Goal: Task Accomplishment & Management: Manage account settings

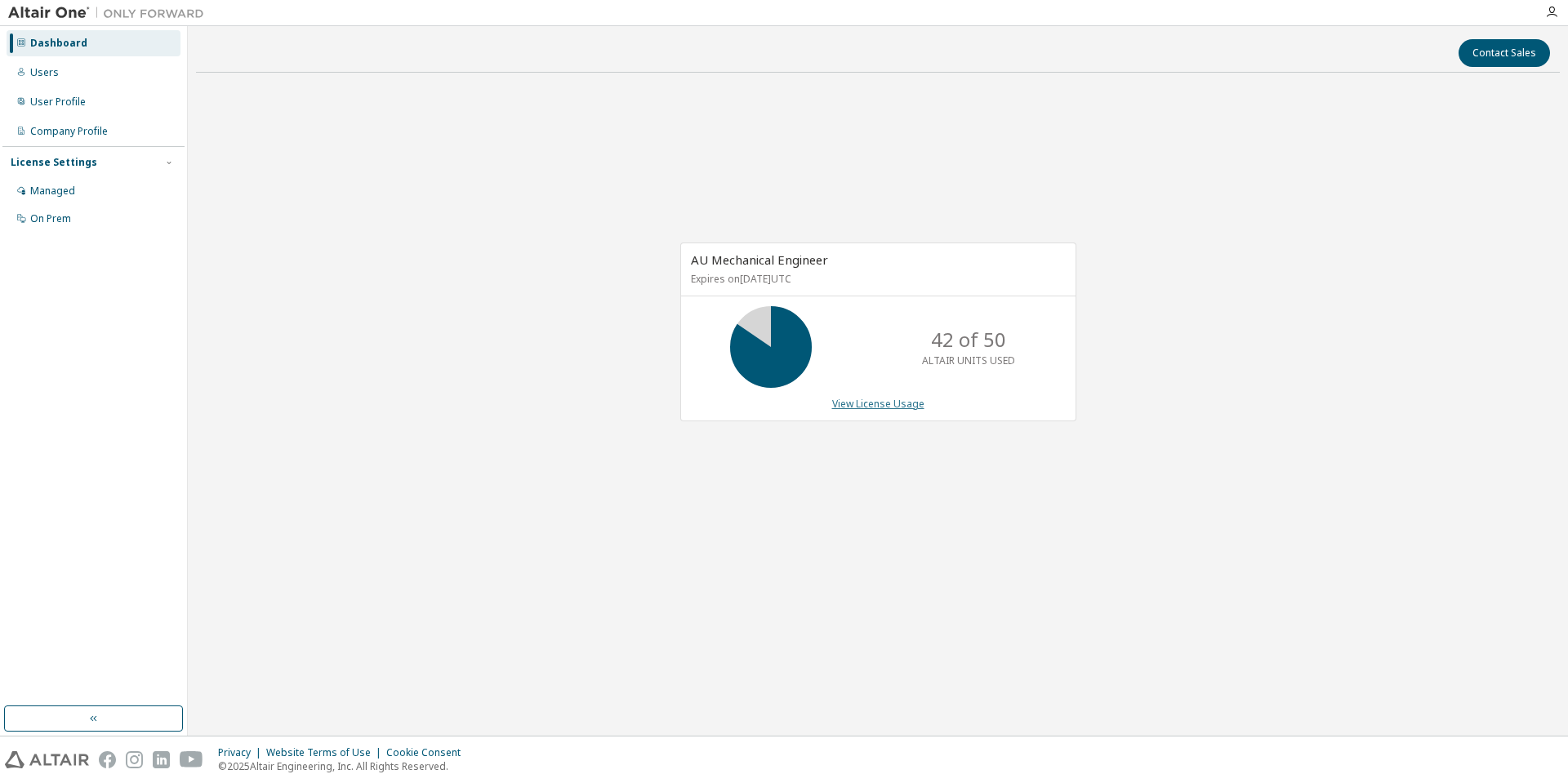
click at [882, 398] on link "View License Usage" at bounding box center [878, 403] width 92 height 14
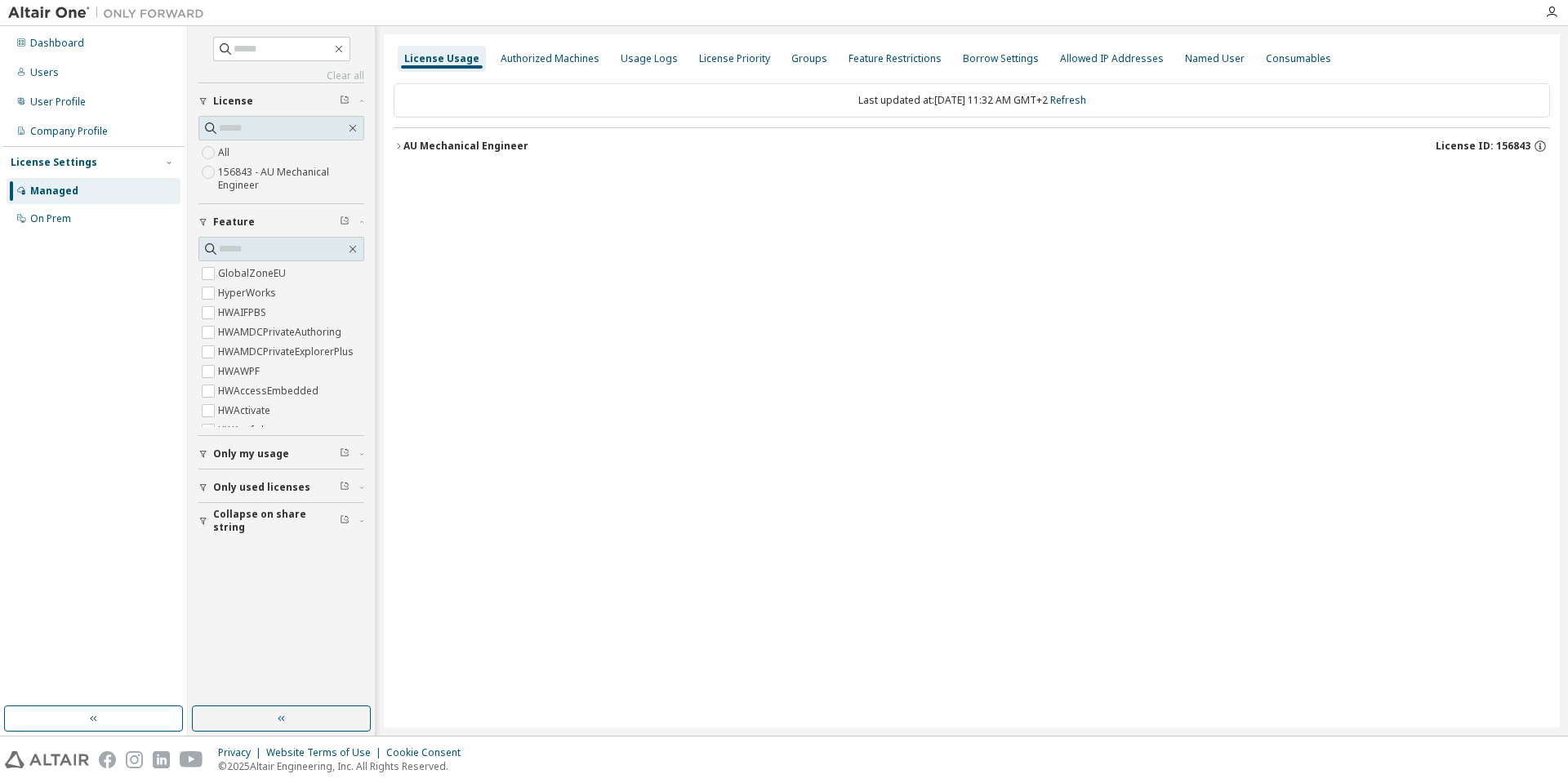
click at [383, 139] on div "Clear all Collapse on share string Only used licenses Only my usage Feature Glo…" at bounding box center [878, 381] width 1380 height 710
click at [396, 143] on icon "button" at bounding box center [398, 146] width 10 height 10
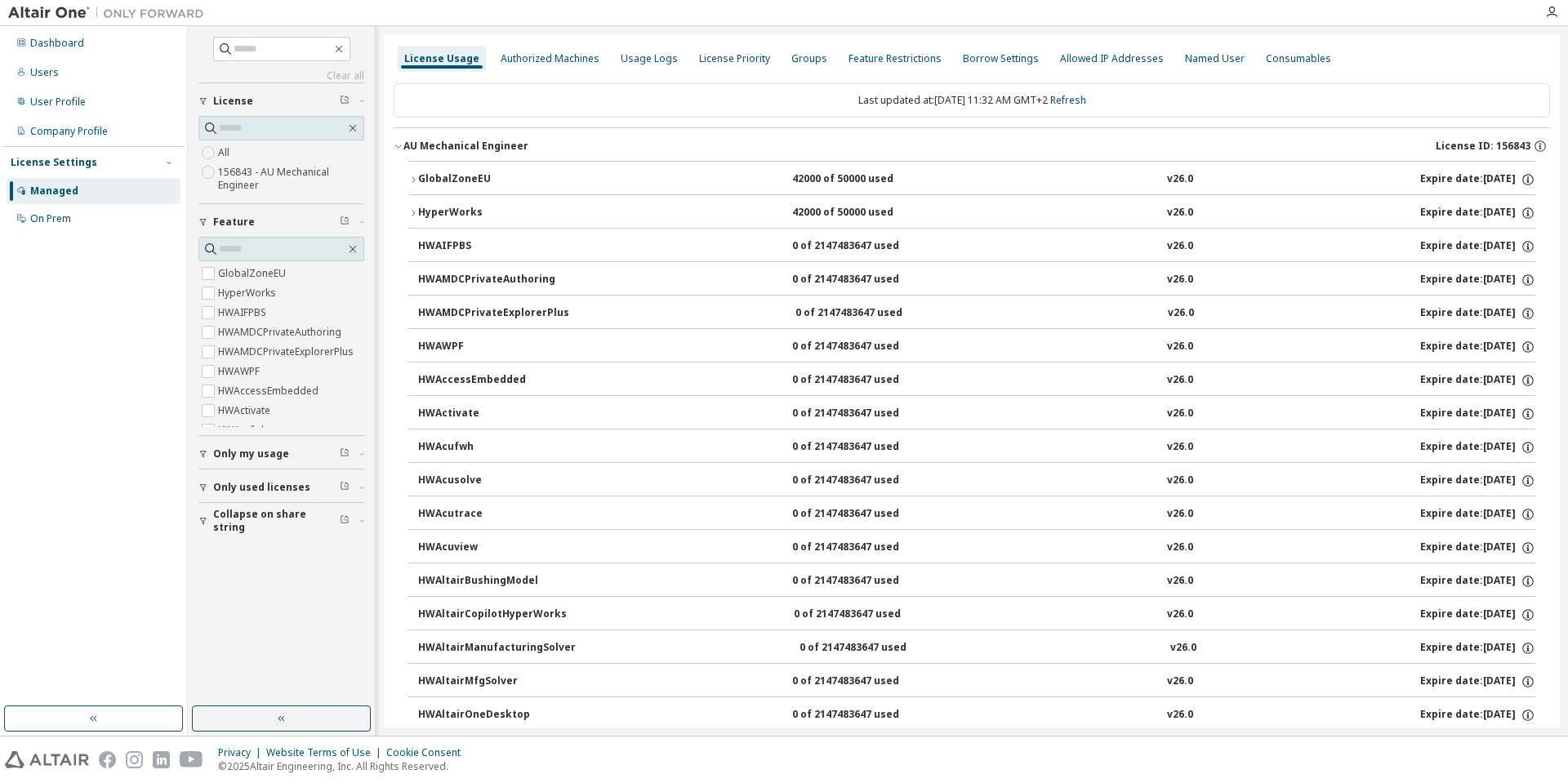
click at [414, 184] on icon "button" at bounding box center [412, 179] width 10 height 10
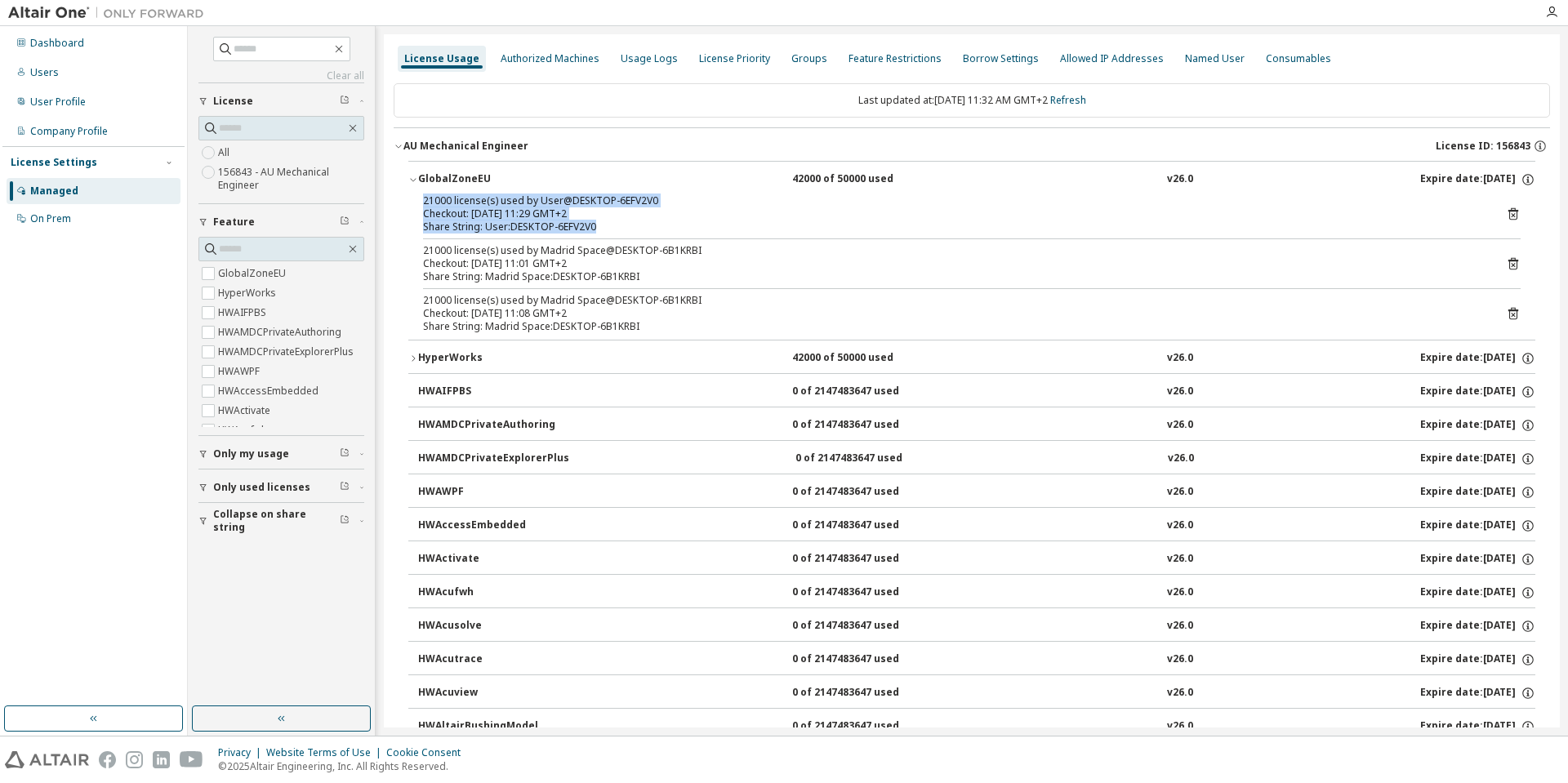
drag, startPoint x: 614, startPoint y: 227, endPoint x: 420, endPoint y: 203, distance: 195.5
click at [420, 203] on div "21000 license(s) used by User@DESKTOP-6EFV2V0 Checkout: 2025-09-30 11:29 GMT+2 …" at bounding box center [971, 267] width 1127 height 146
click at [611, 226] on div "Share String: User:DESKTOP-6EFV2V0" at bounding box center [952, 227] width 1058 height 13
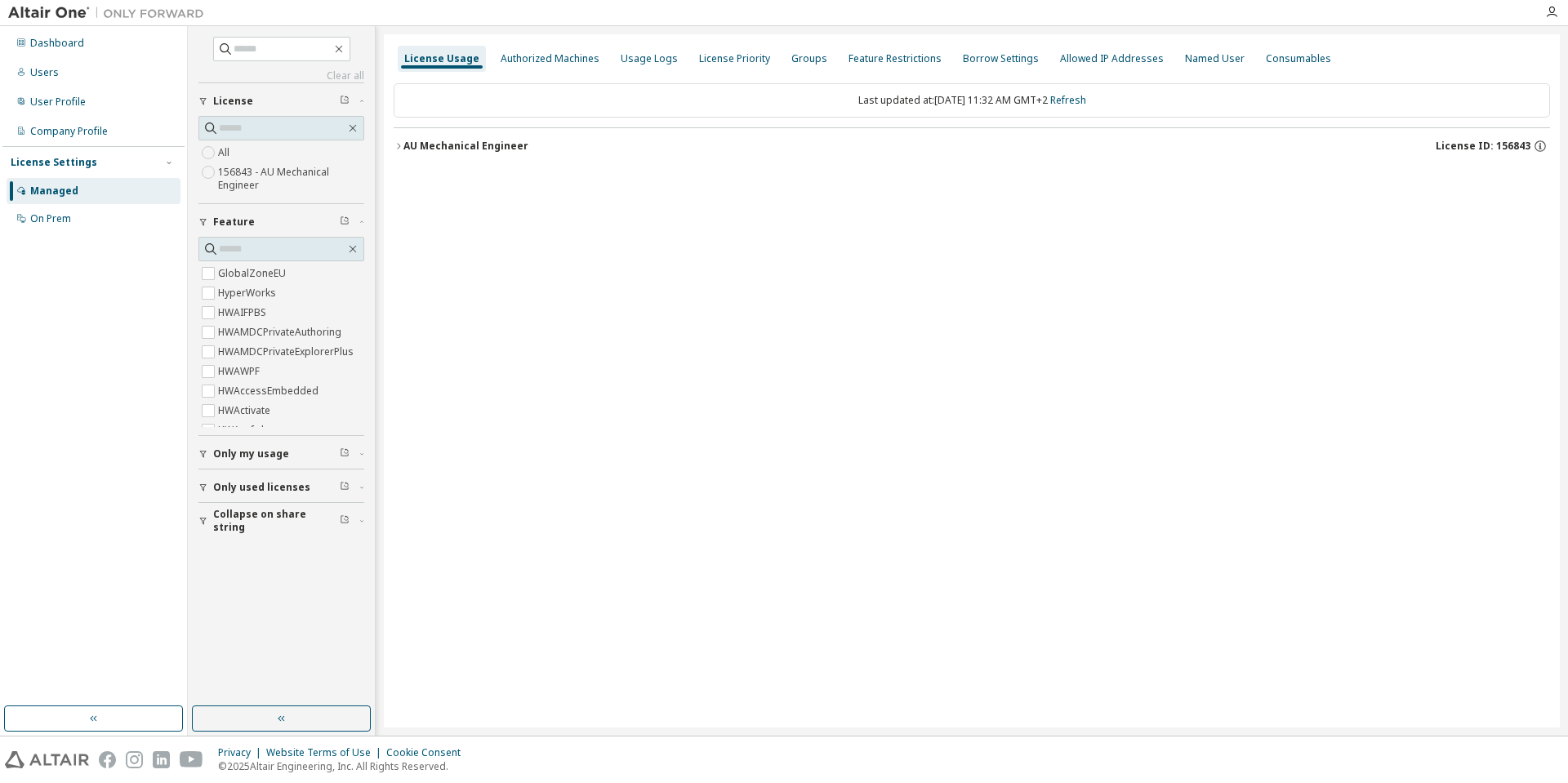
click at [401, 144] on icon "button" at bounding box center [398, 146] width 10 height 10
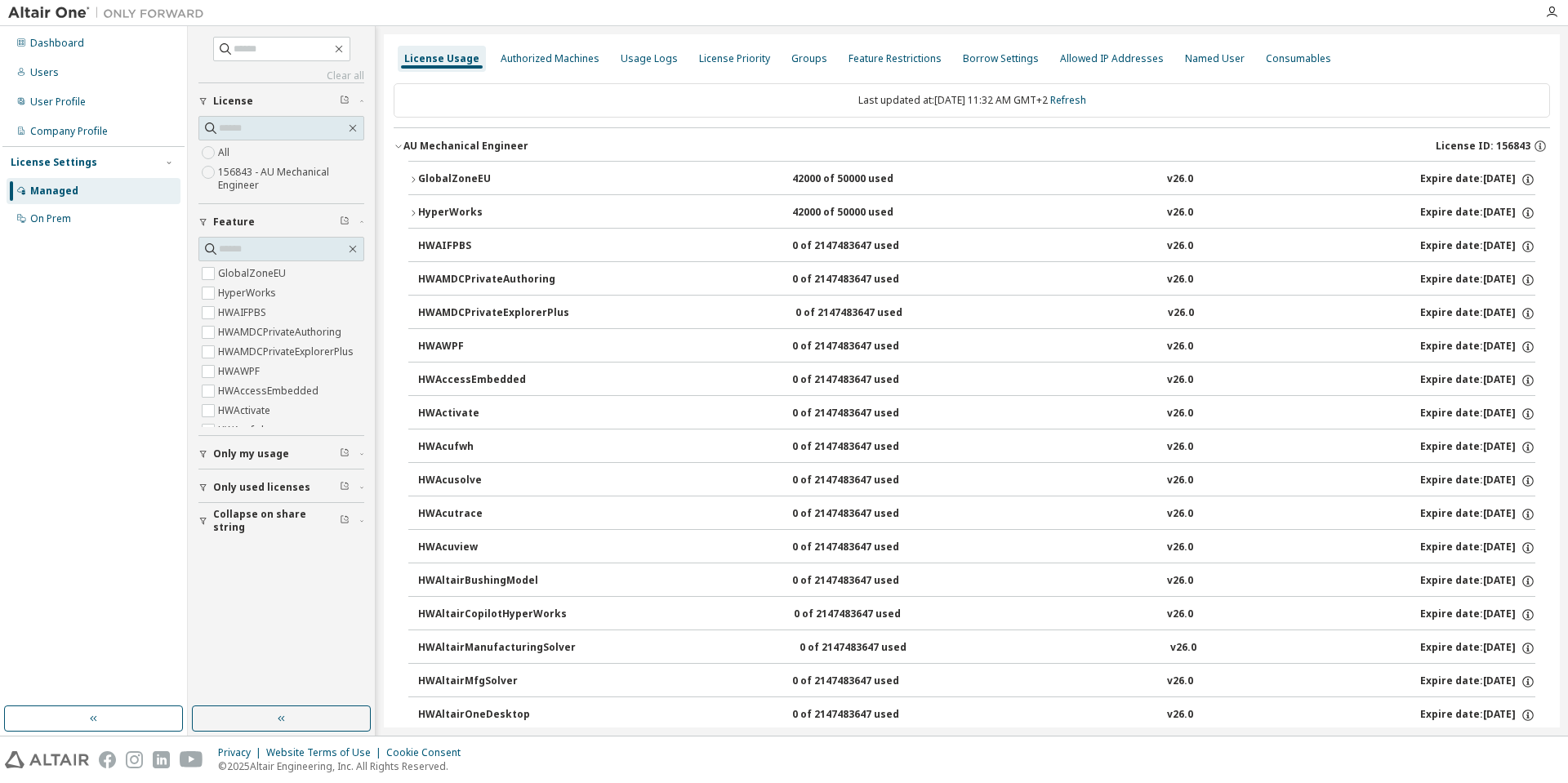
click at [412, 178] on icon "button" at bounding box center [412, 179] width 10 height 10
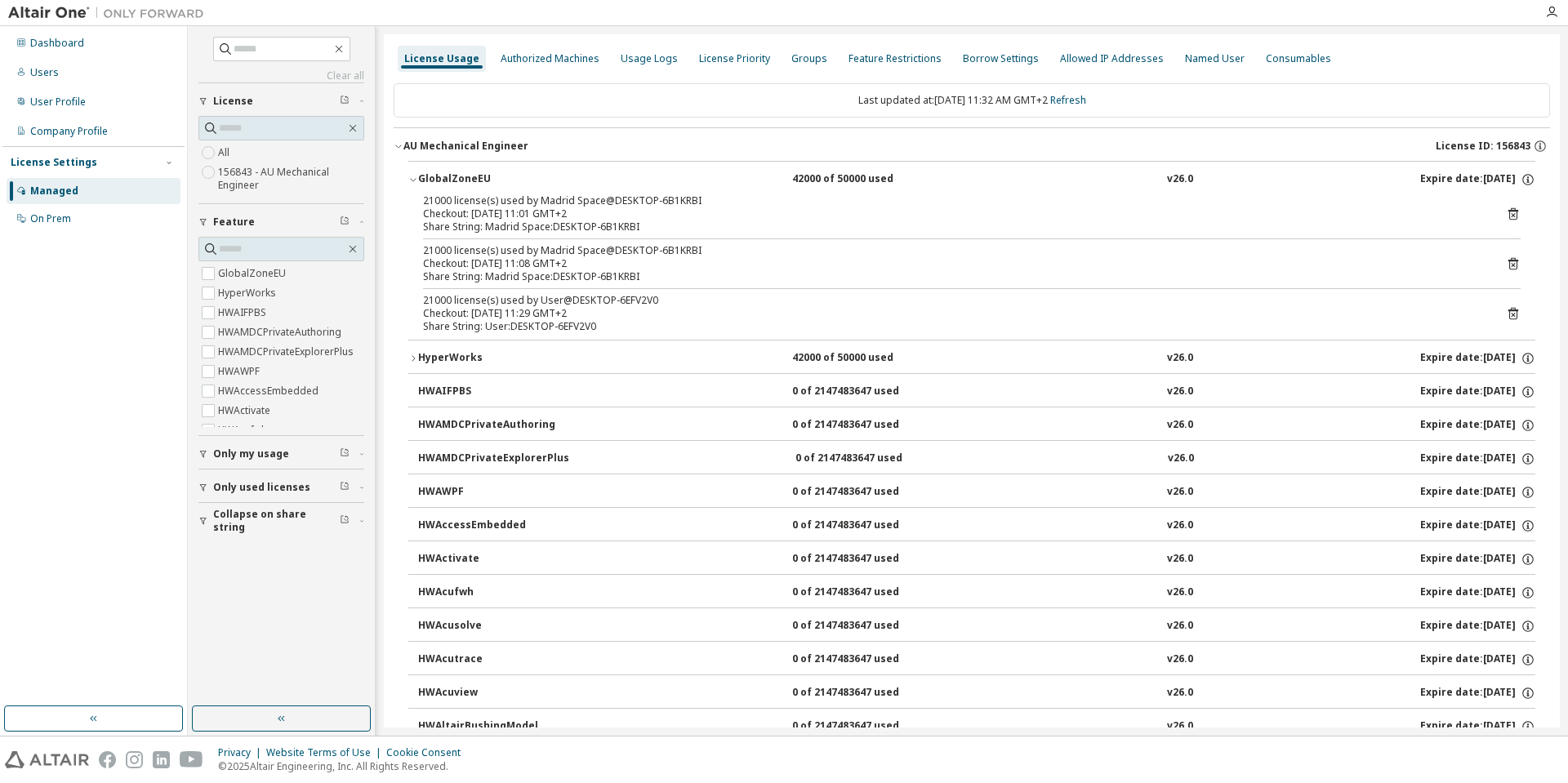
click at [1008, 269] on div "Checkout: [DATE] 11:08 GMT+2" at bounding box center [952, 263] width 1058 height 13
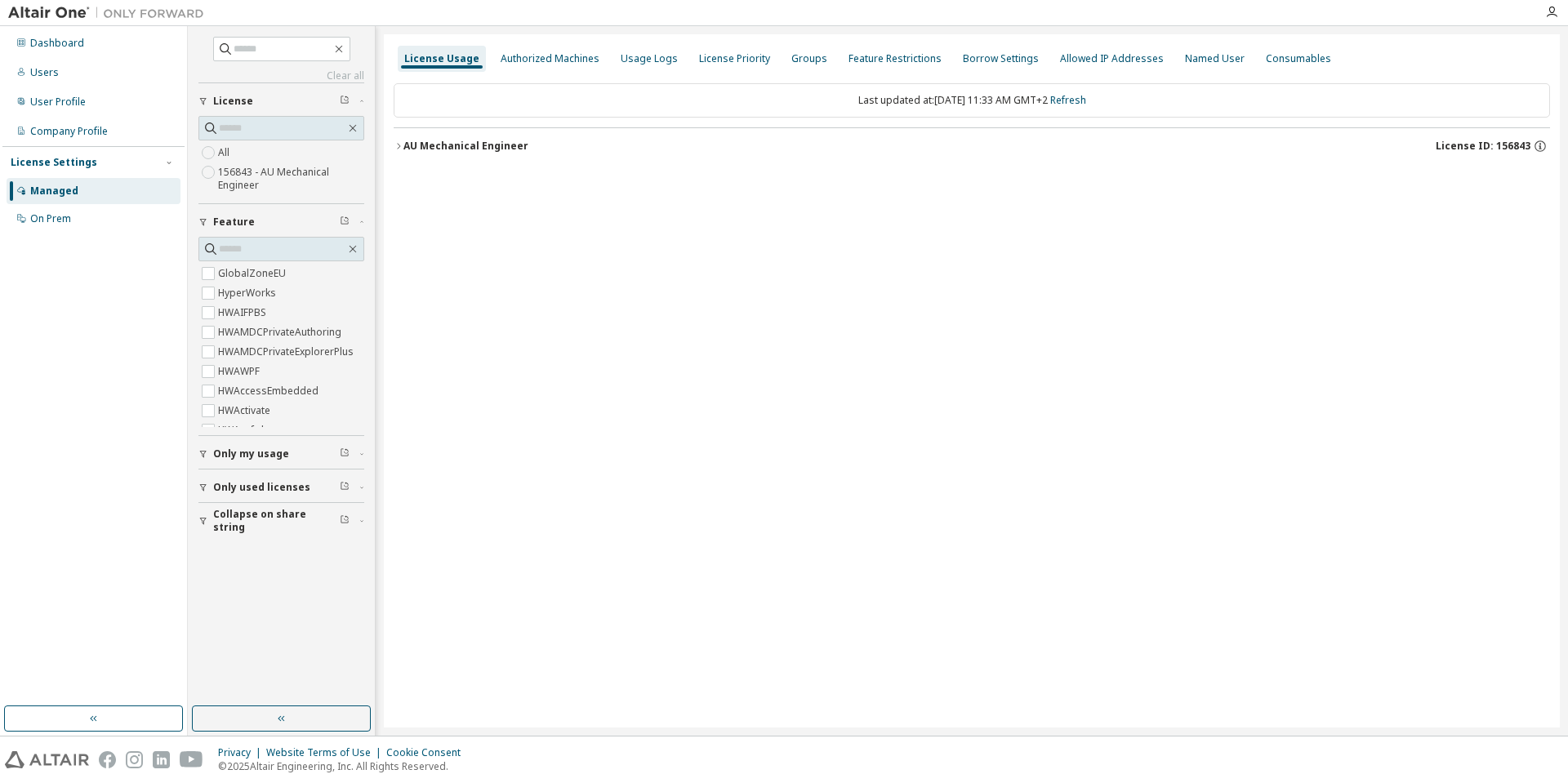
click at [402, 145] on icon "button" at bounding box center [398, 146] width 10 height 10
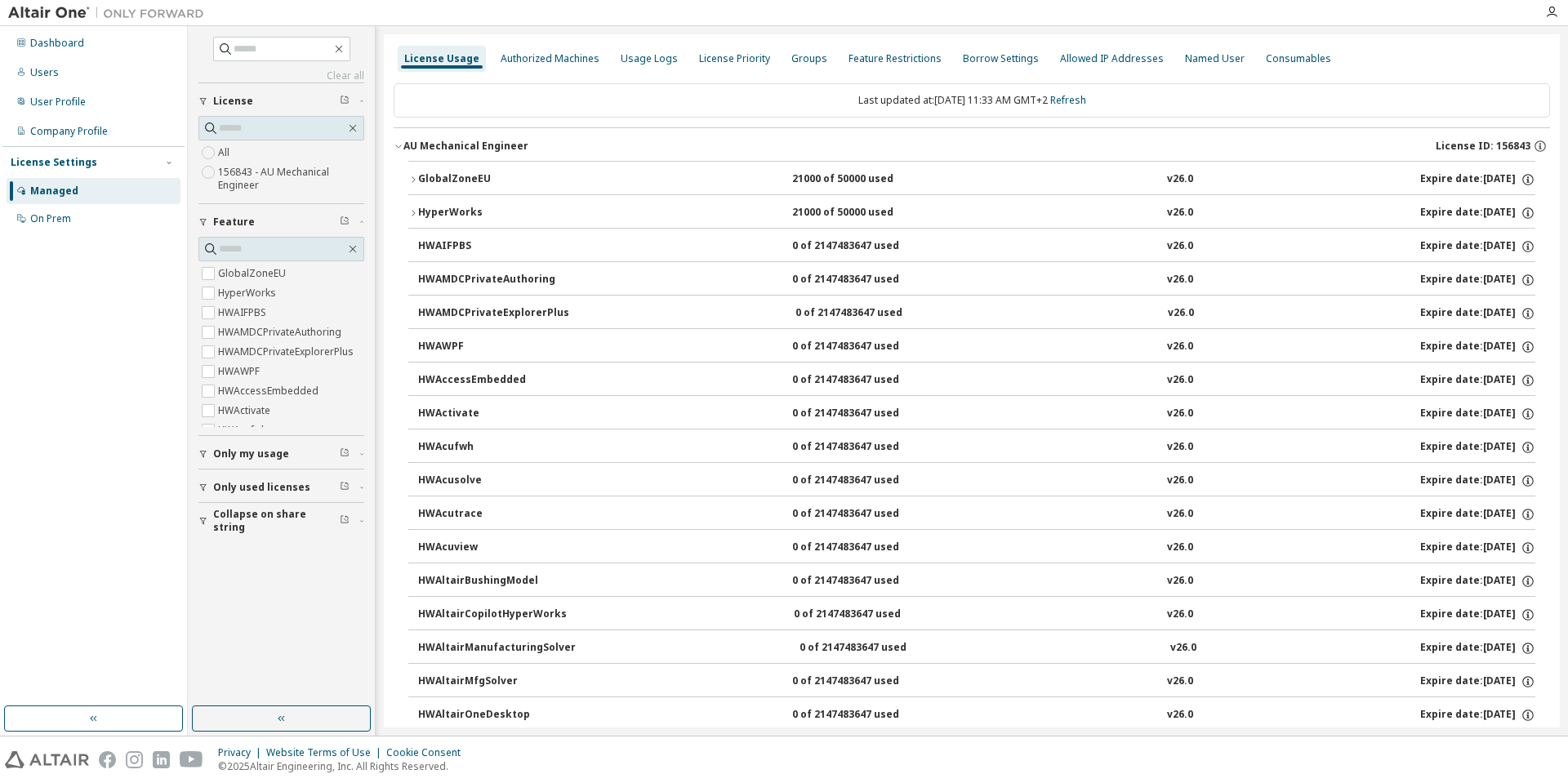
click at [416, 179] on icon "button" at bounding box center [412, 179] width 10 height 10
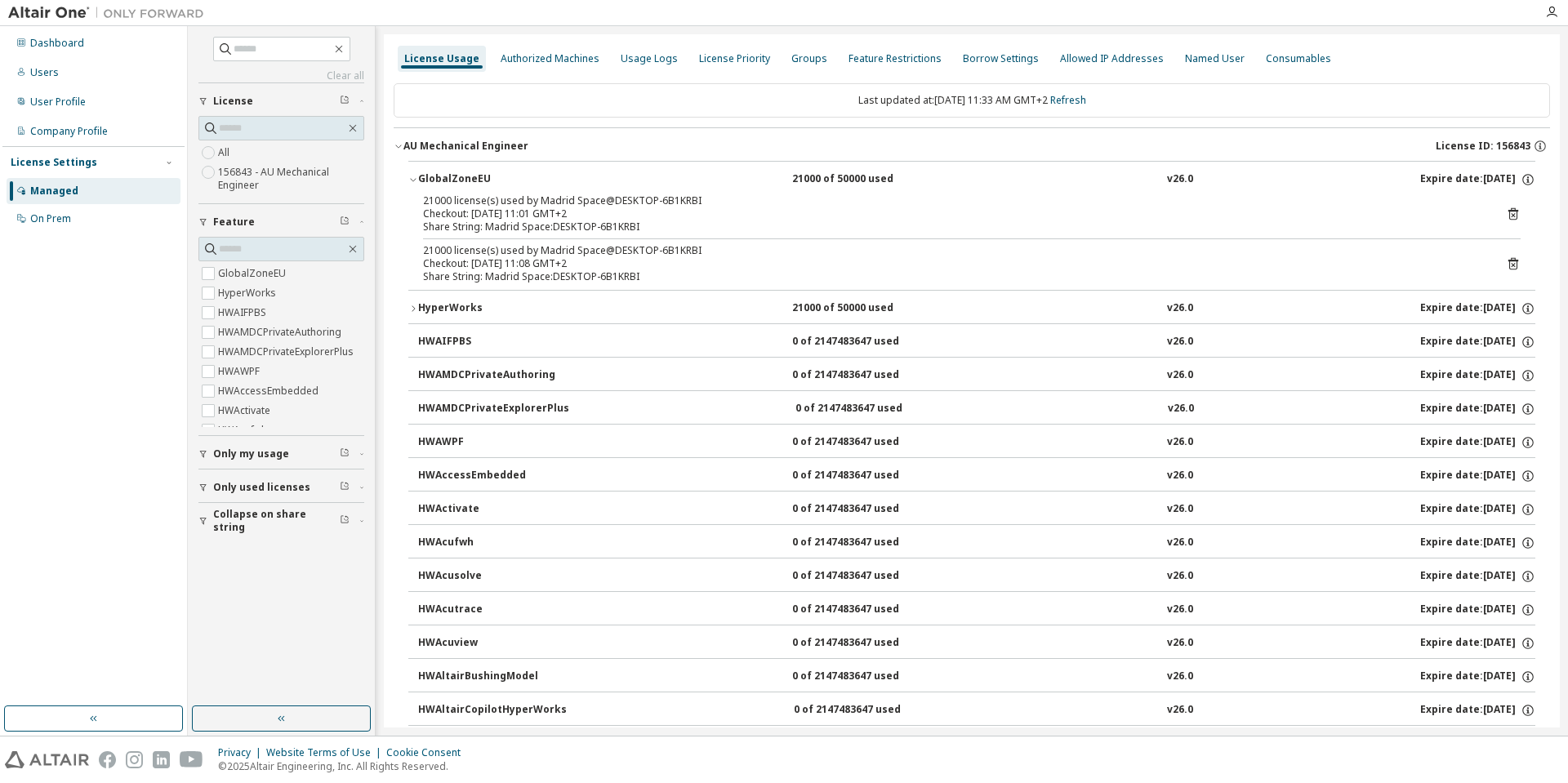
click at [416, 179] on icon "button" at bounding box center [412, 181] width 5 height 4
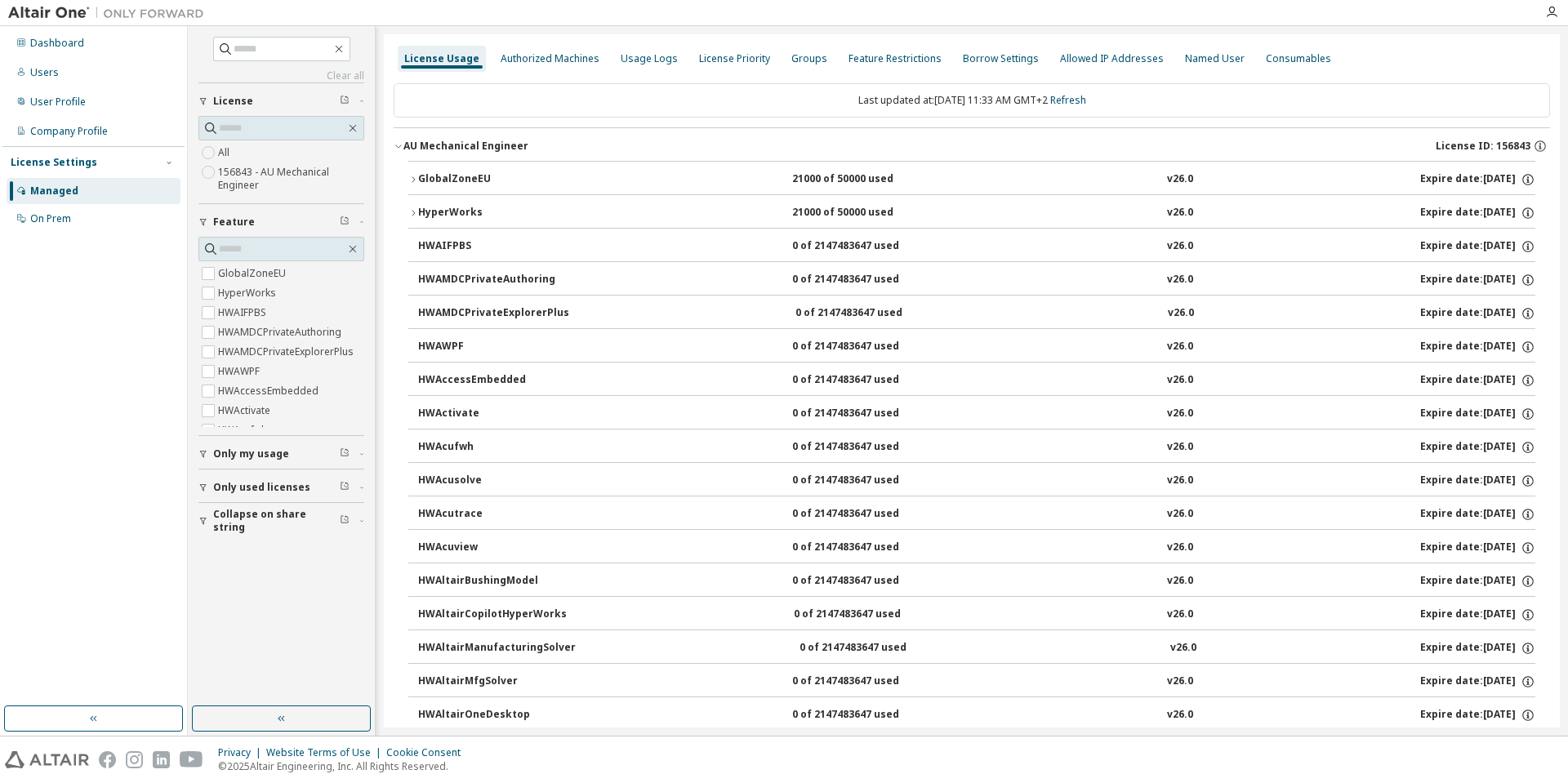
click at [1262, 14] on div at bounding box center [874, 13] width 1323 height 25
click at [998, 746] on div "Privacy Website Terms of Use Cookie Consent © 2025 Altair Engineering, Inc. All…" at bounding box center [784, 759] width 1568 height 46
click at [1040, 748] on div "Privacy Website Terms of Use Cookie Consent © 2025 Altair Engineering, Inc. All…" at bounding box center [784, 759] width 1568 height 46
click at [1334, 759] on div "Privacy Website Terms of Use Cookie Consent © 2025 Altair Engineering, Inc. All…" at bounding box center [784, 759] width 1568 height 46
click at [1312, 761] on div "Privacy Website Terms of Use Cookie Consent © 2025 Altair Engineering, Inc. All…" at bounding box center [784, 758] width 1568 height 46
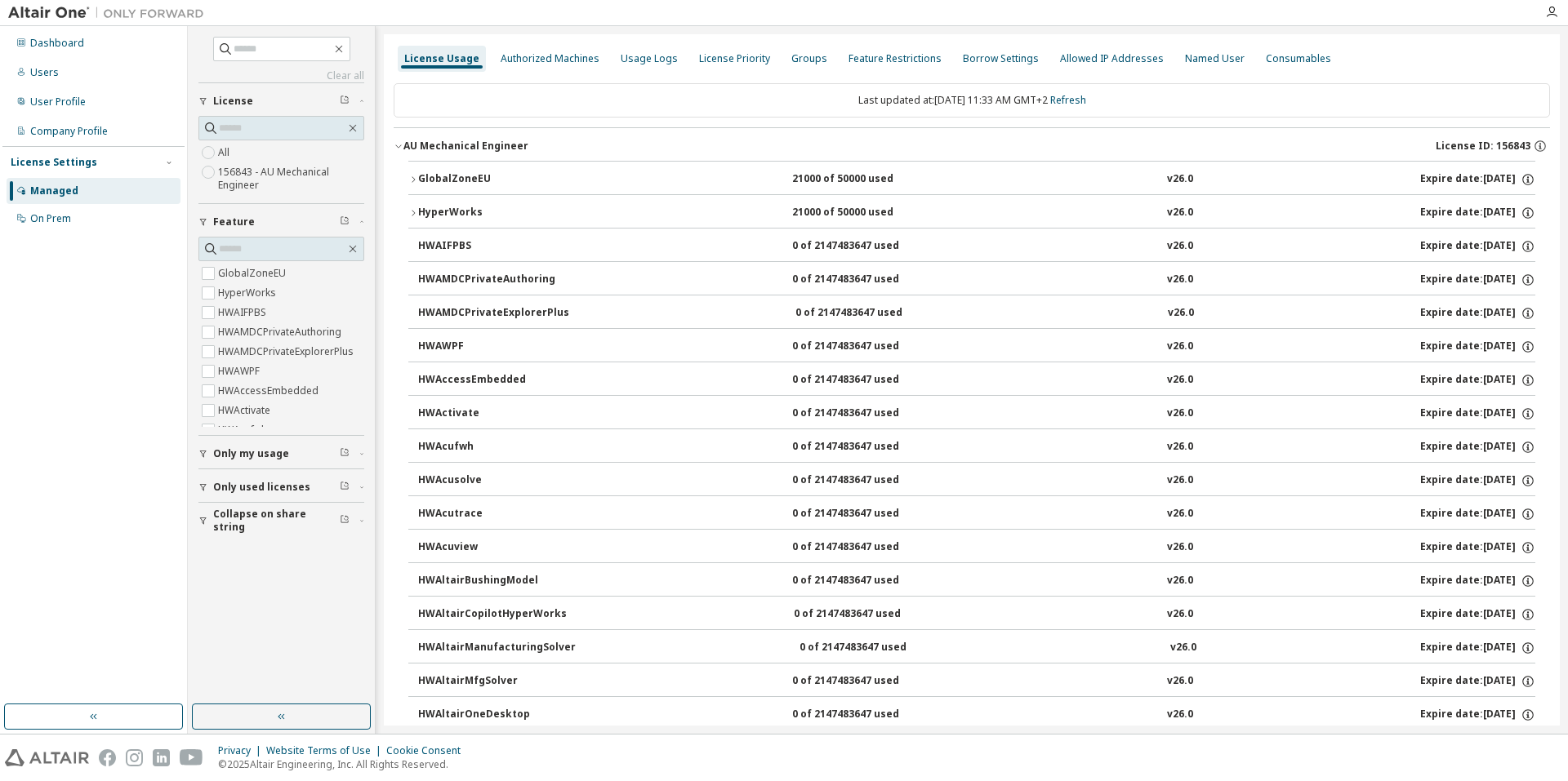
click at [1374, 751] on div "Privacy Website Terms of Use Cookie Consent © 2025 Altair Engineering, Inc. All…" at bounding box center [784, 757] width 1568 height 46
